Goal: Task Accomplishment & Management: Complete application form

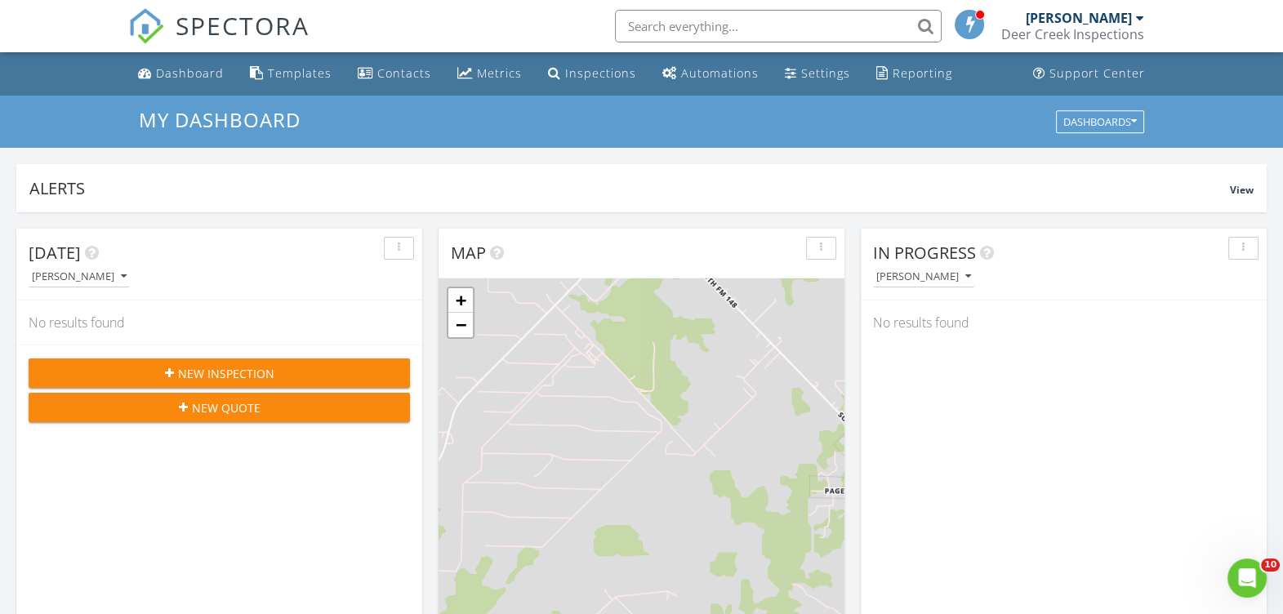
click at [246, 371] on span "New Inspection" at bounding box center [226, 373] width 96 height 17
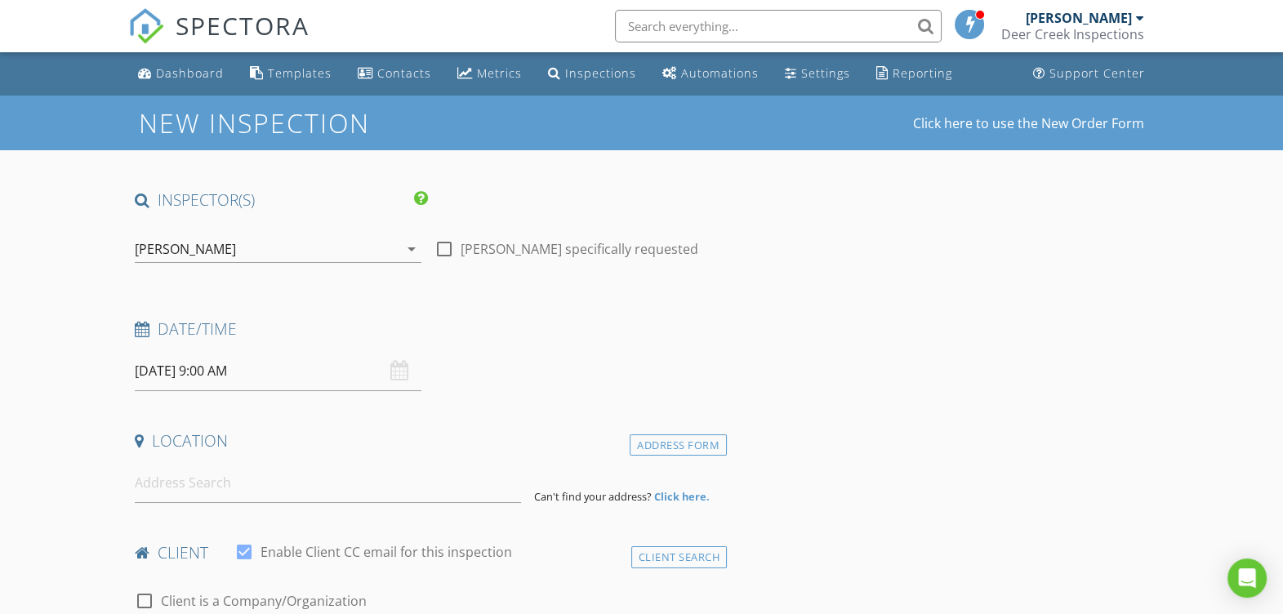
click at [446, 246] on div at bounding box center [444, 249] width 28 height 28
checkbox input "true"
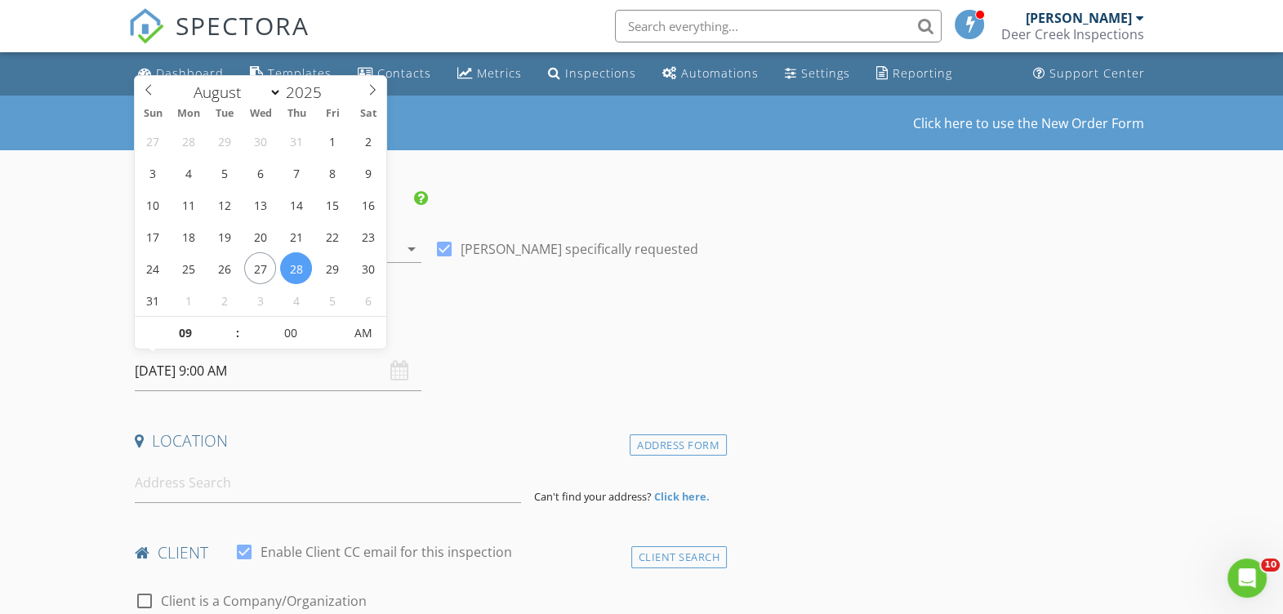
click at [330, 358] on input "[DATE] 9:00 AM" at bounding box center [278, 371] width 287 height 40
click at [523, 362] on div "Date/Time 08/28/2025 9:00 AM" at bounding box center [427, 354] width 598 height 73
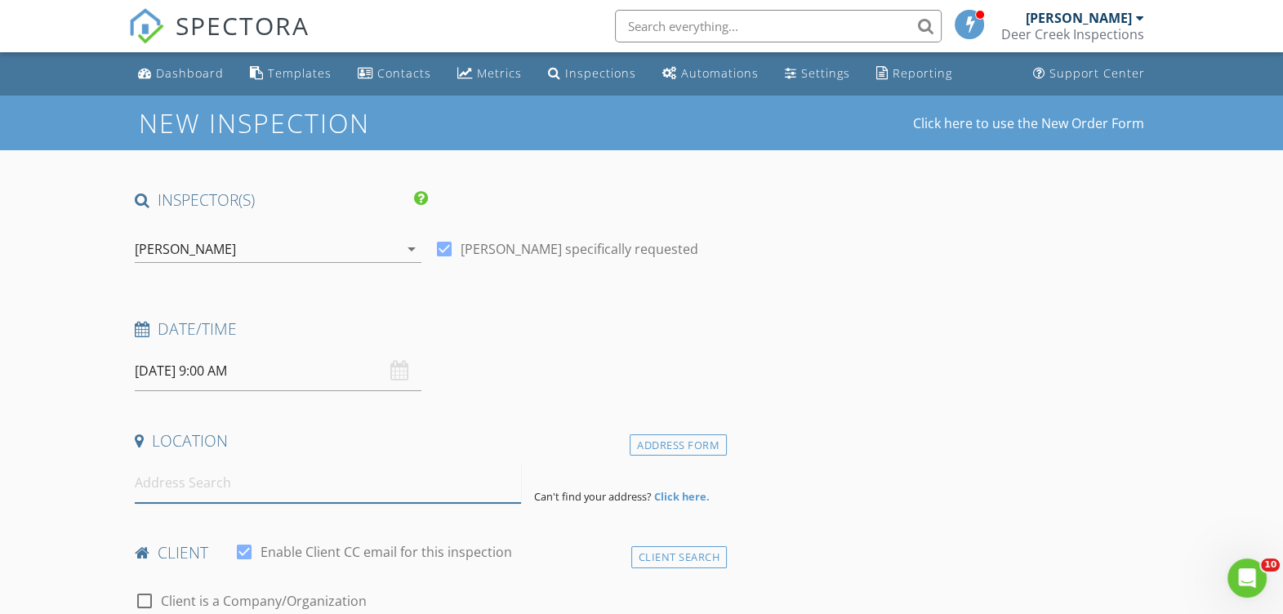
click at [349, 479] on input at bounding box center [328, 483] width 386 height 40
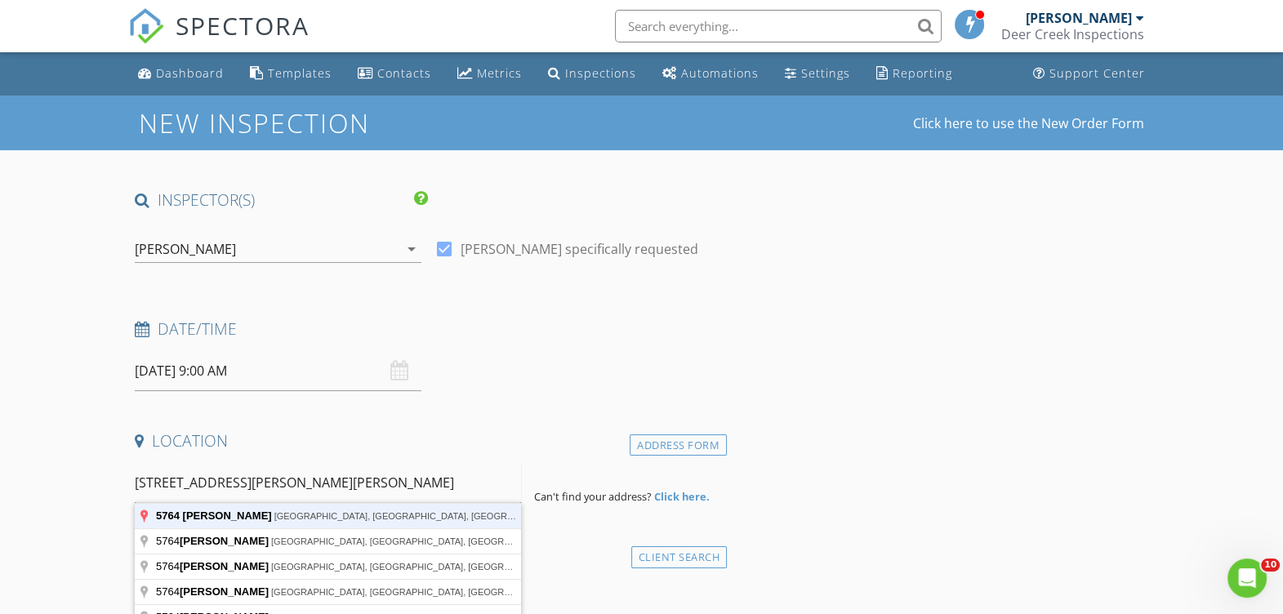
type input "5764 Priscilla Ln, Kaufman, TX, USA"
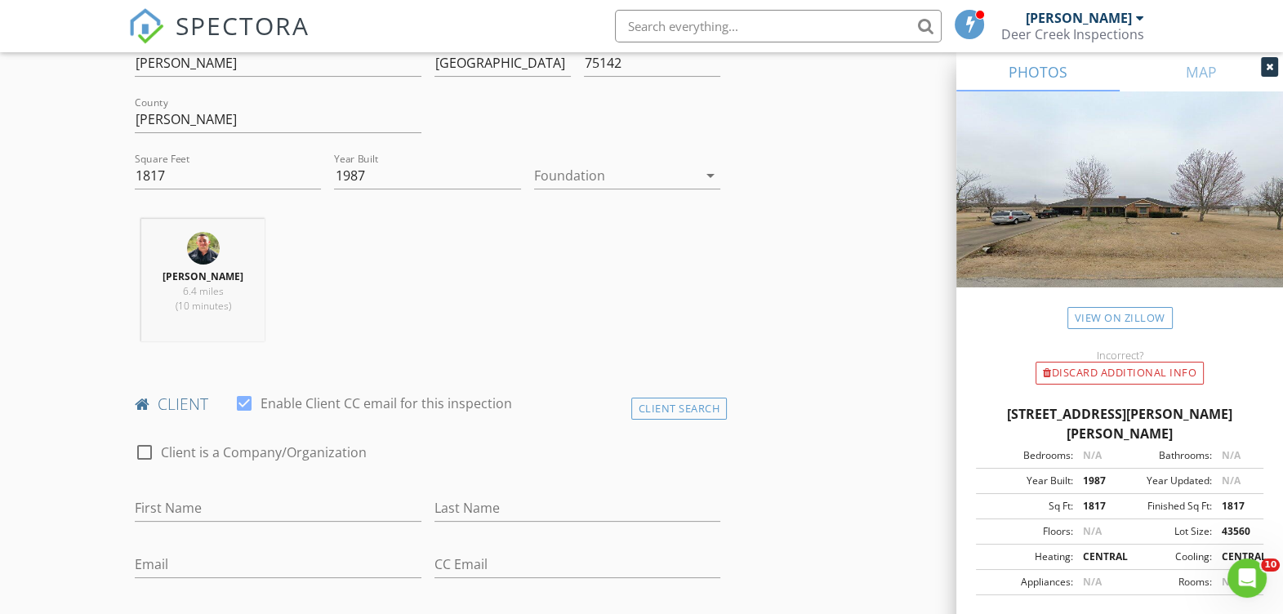
scroll to position [572, 0]
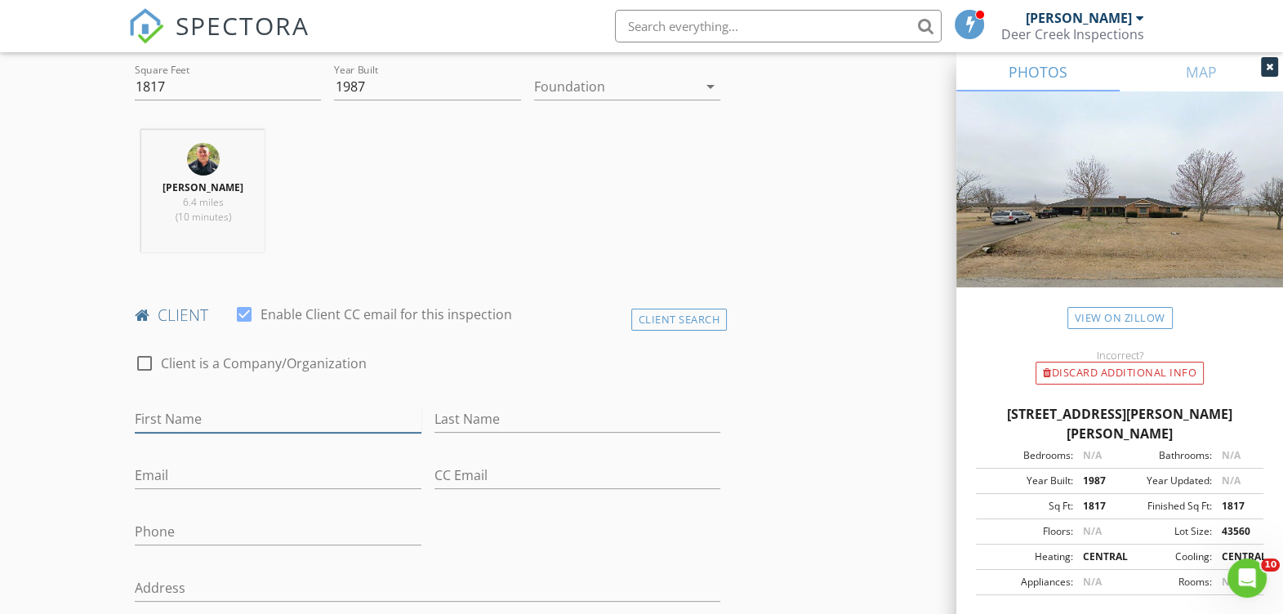
click at [312, 416] on input "First Name" at bounding box center [278, 419] width 287 height 27
type input "[PERSON_NAME]"
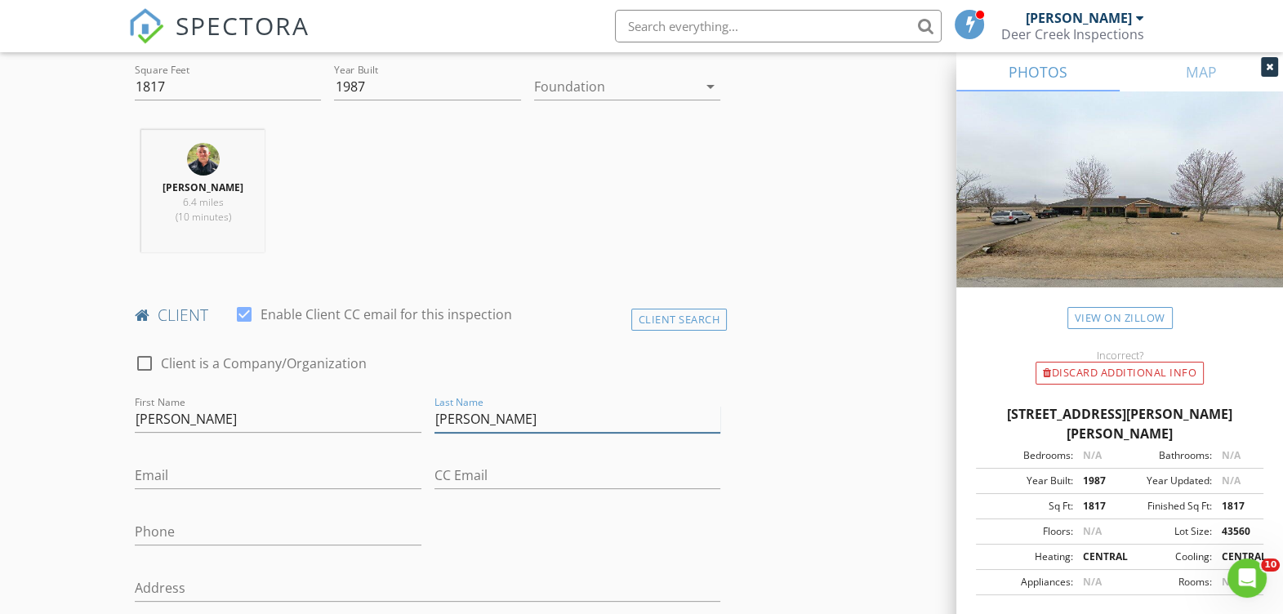
type input "[PERSON_NAME]"
type input "[EMAIL_ADDRESS][DOMAIN_NAME]"
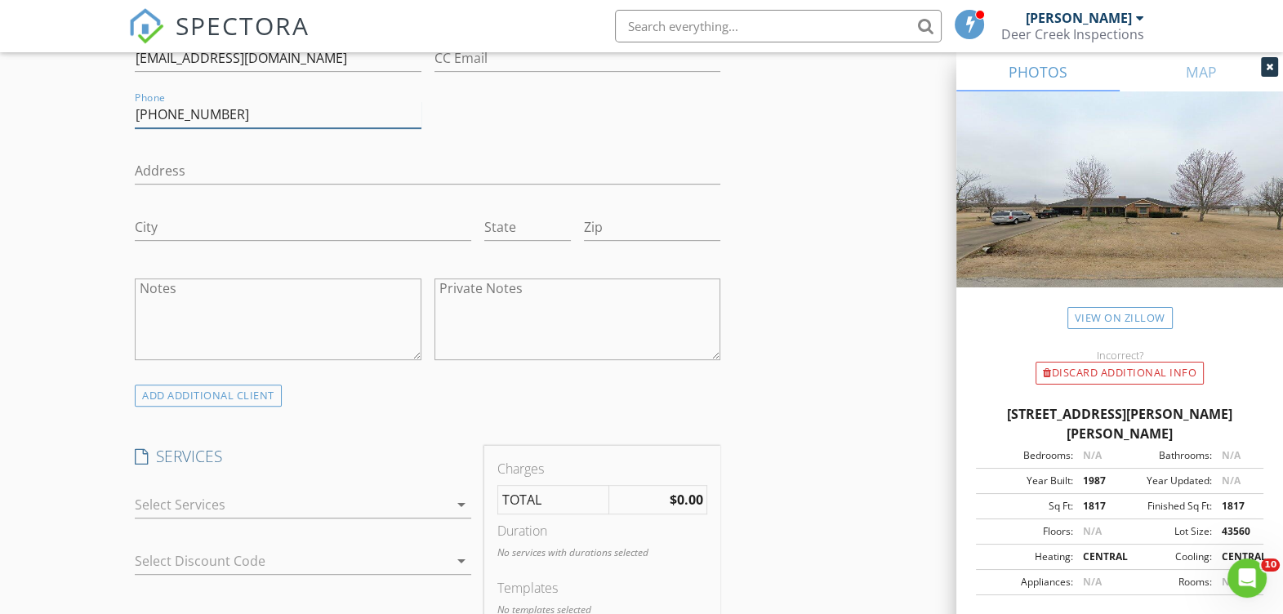
scroll to position [1068, 0]
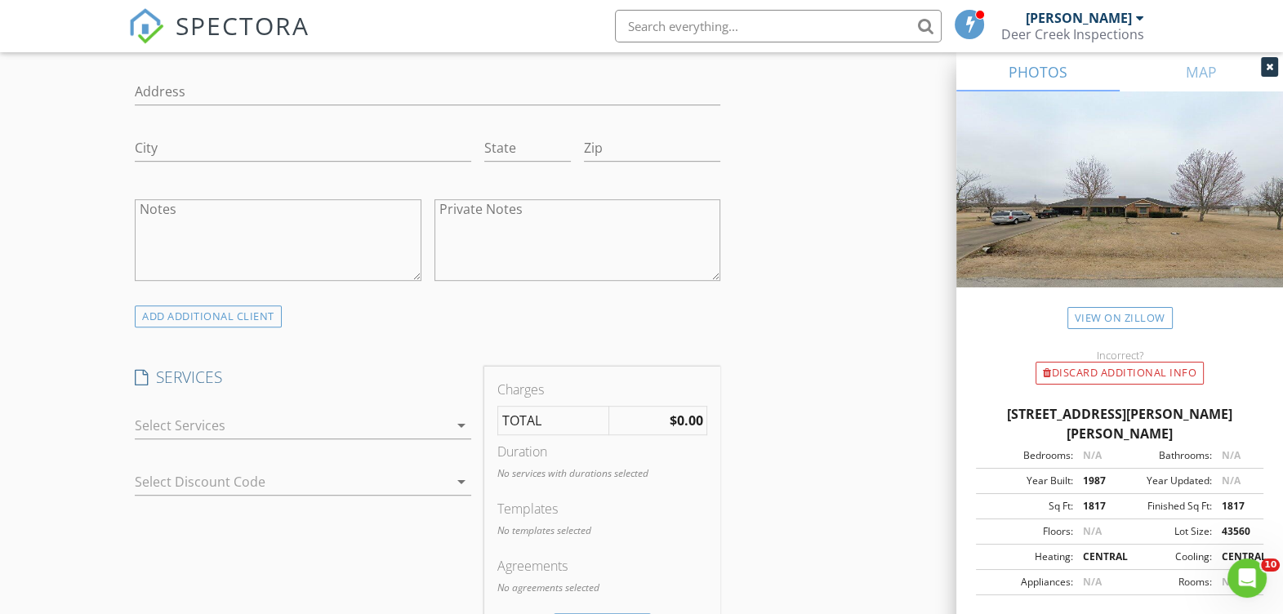
type input "[PHONE_NUMBER]"
click at [464, 423] on icon "arrow_drop_down" at bounding box center [462, 426] width 20 height 20
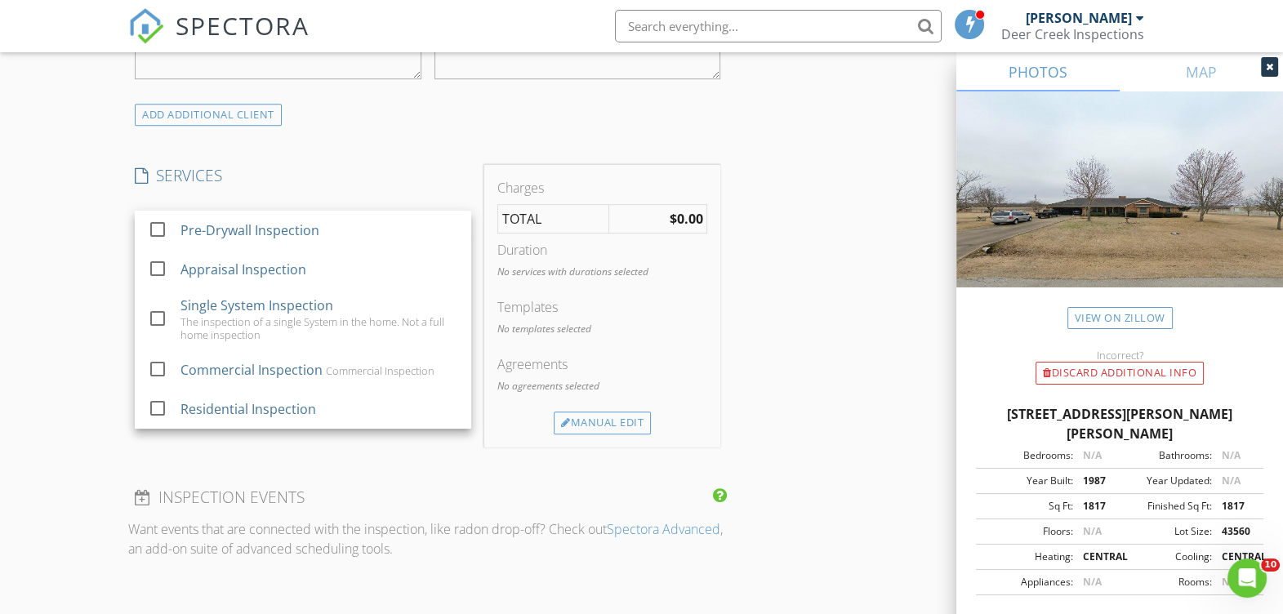
scroll to position [1270, 0]
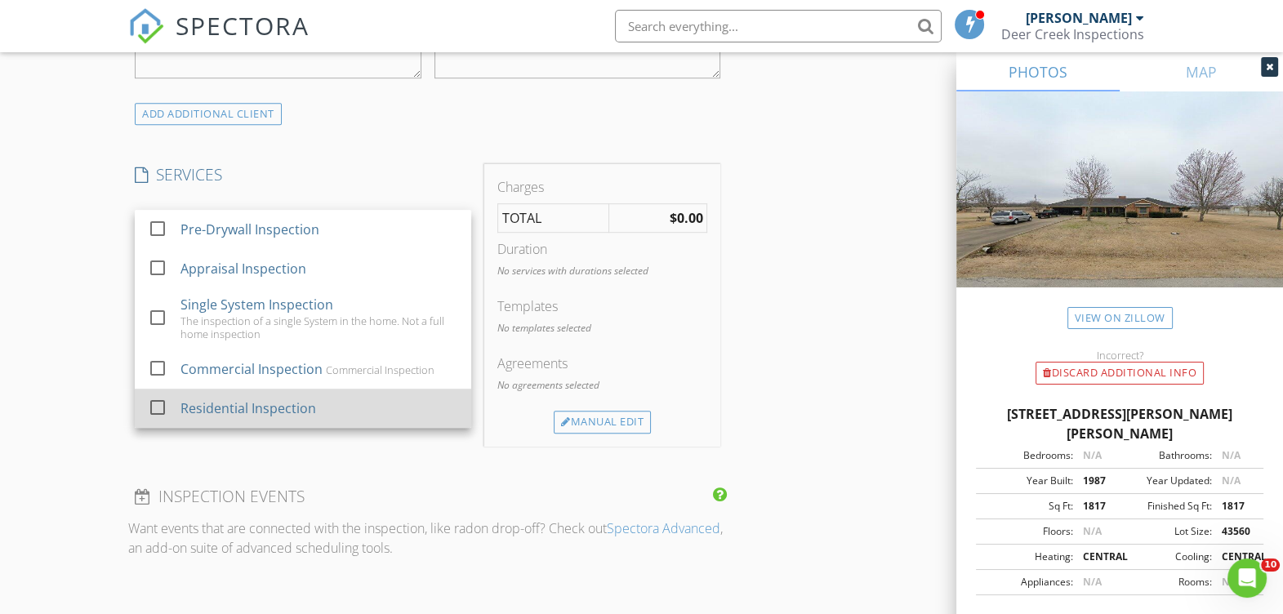
click at [314, 405] on div "Residential Inspection" at bounding box center [319, 408] width 278 height 33
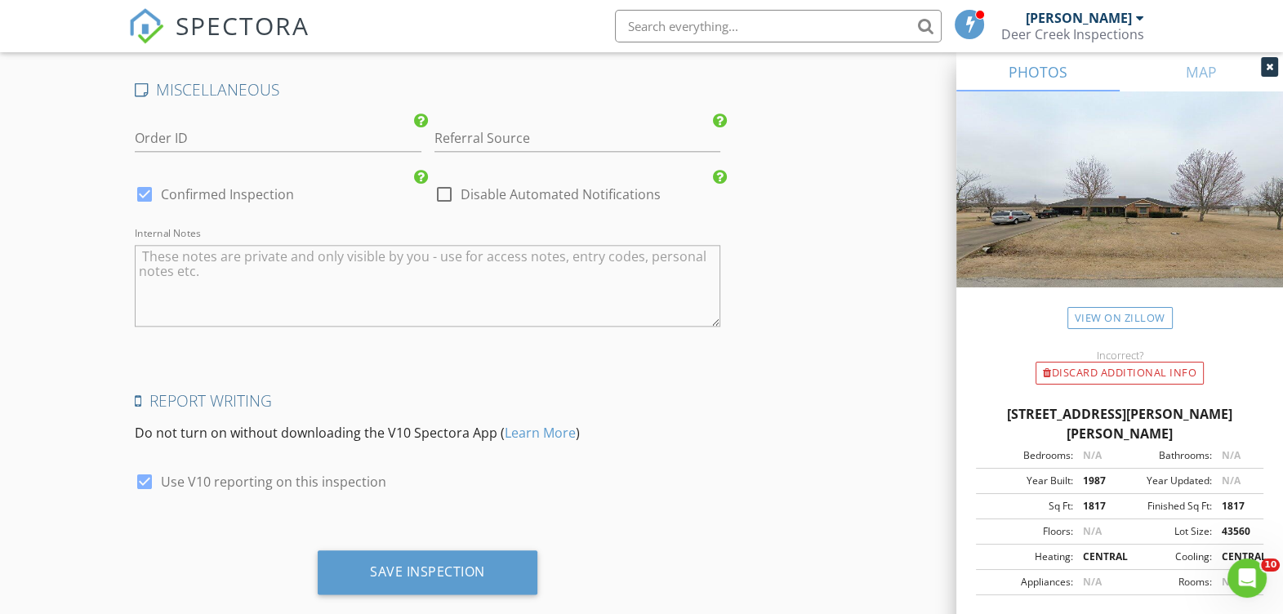
scroll to position [2339, 0]
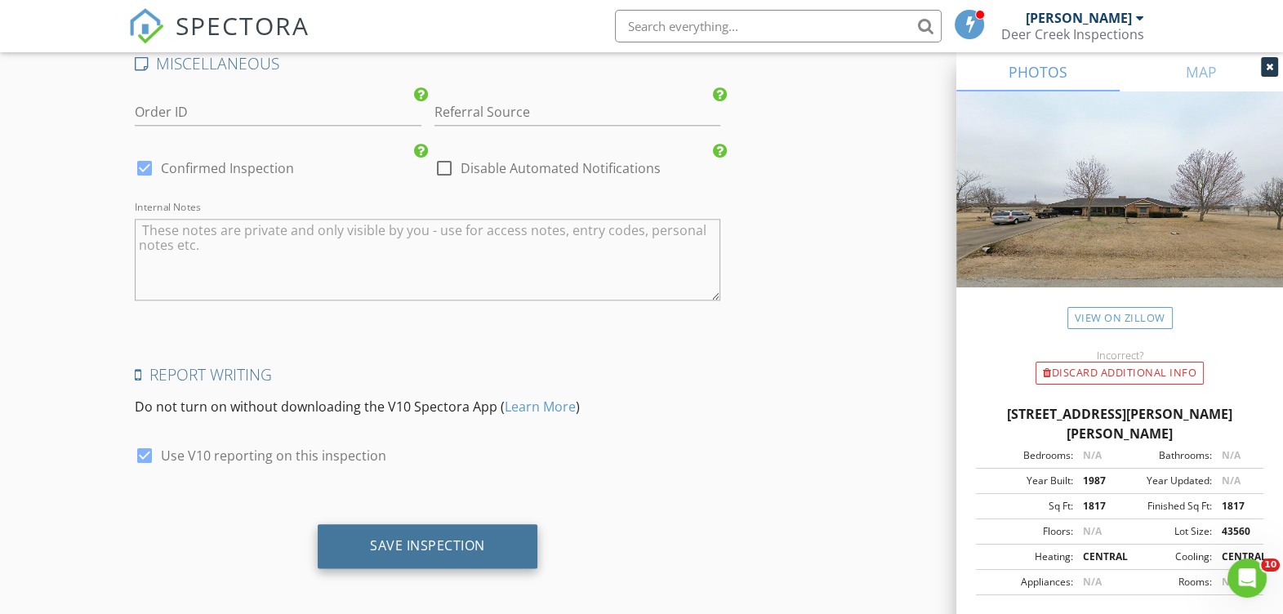
click at [439, 551] on div "Save Inspection" at bounding box center [428, 546] width 220 height 44
